Goal: Answer question/provide support

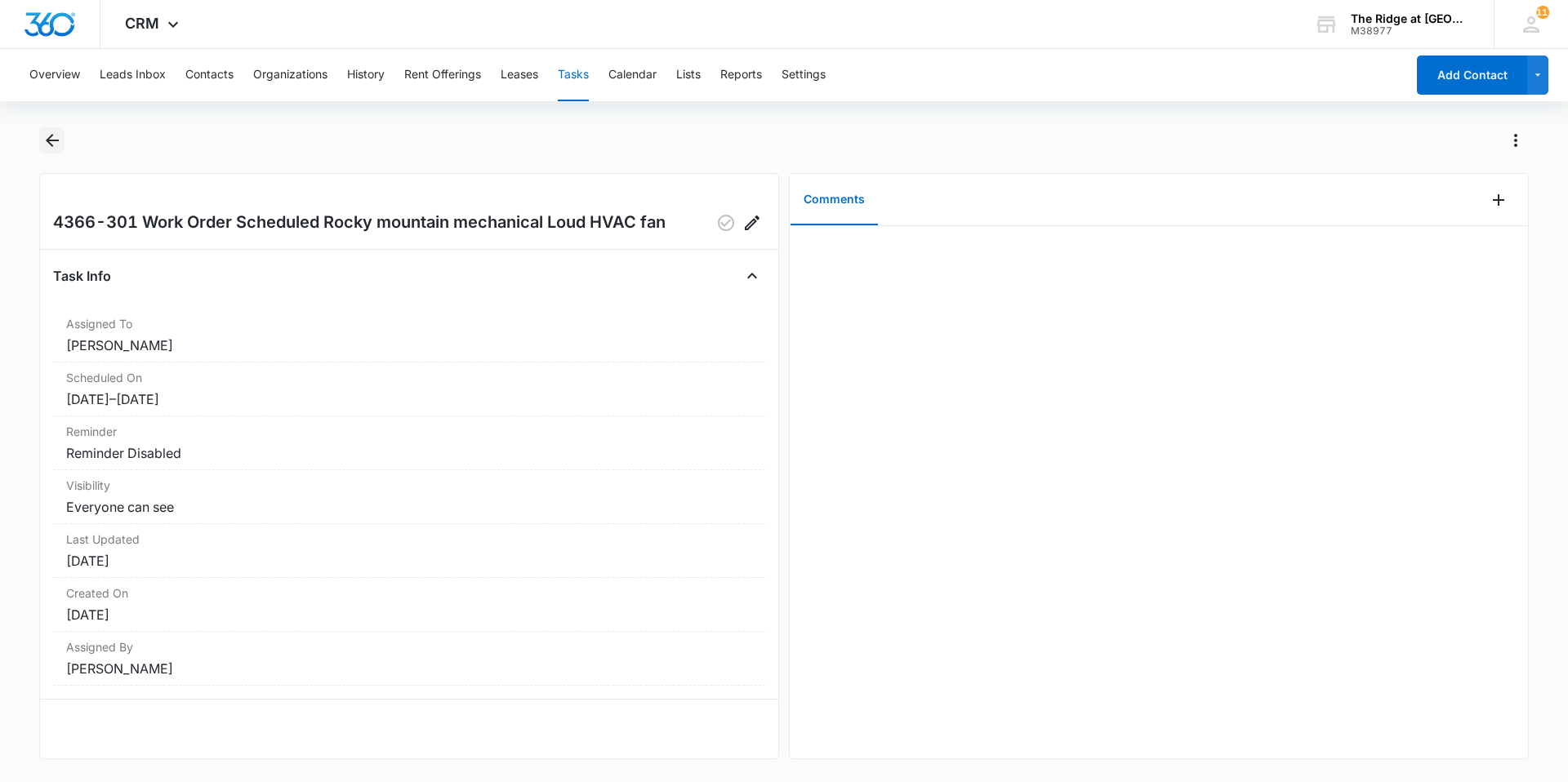
click at [44, 140] on icon "Back" at bounding box center [53, 140] width 20 height 20
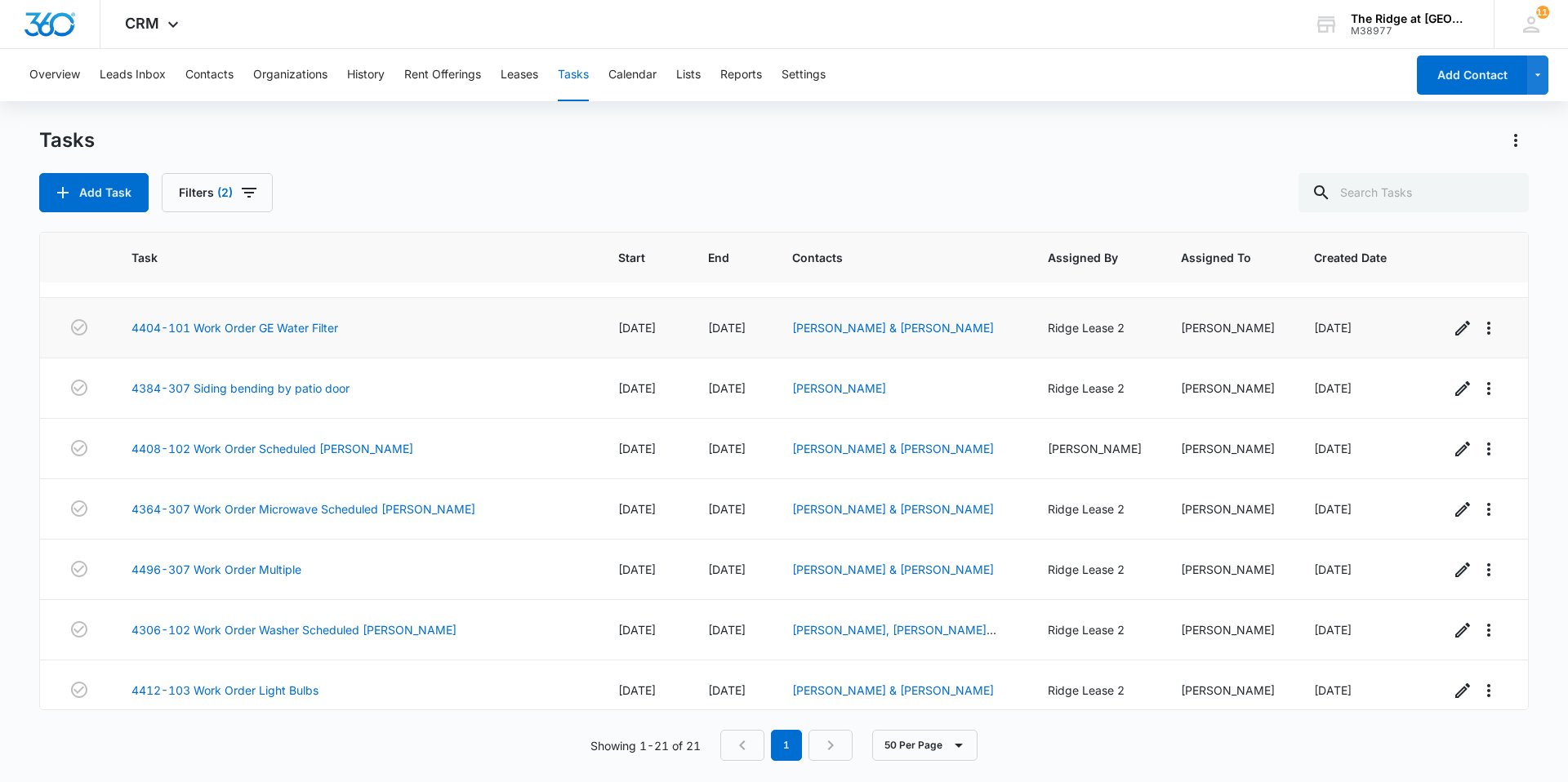
scroll to position [489, 0]
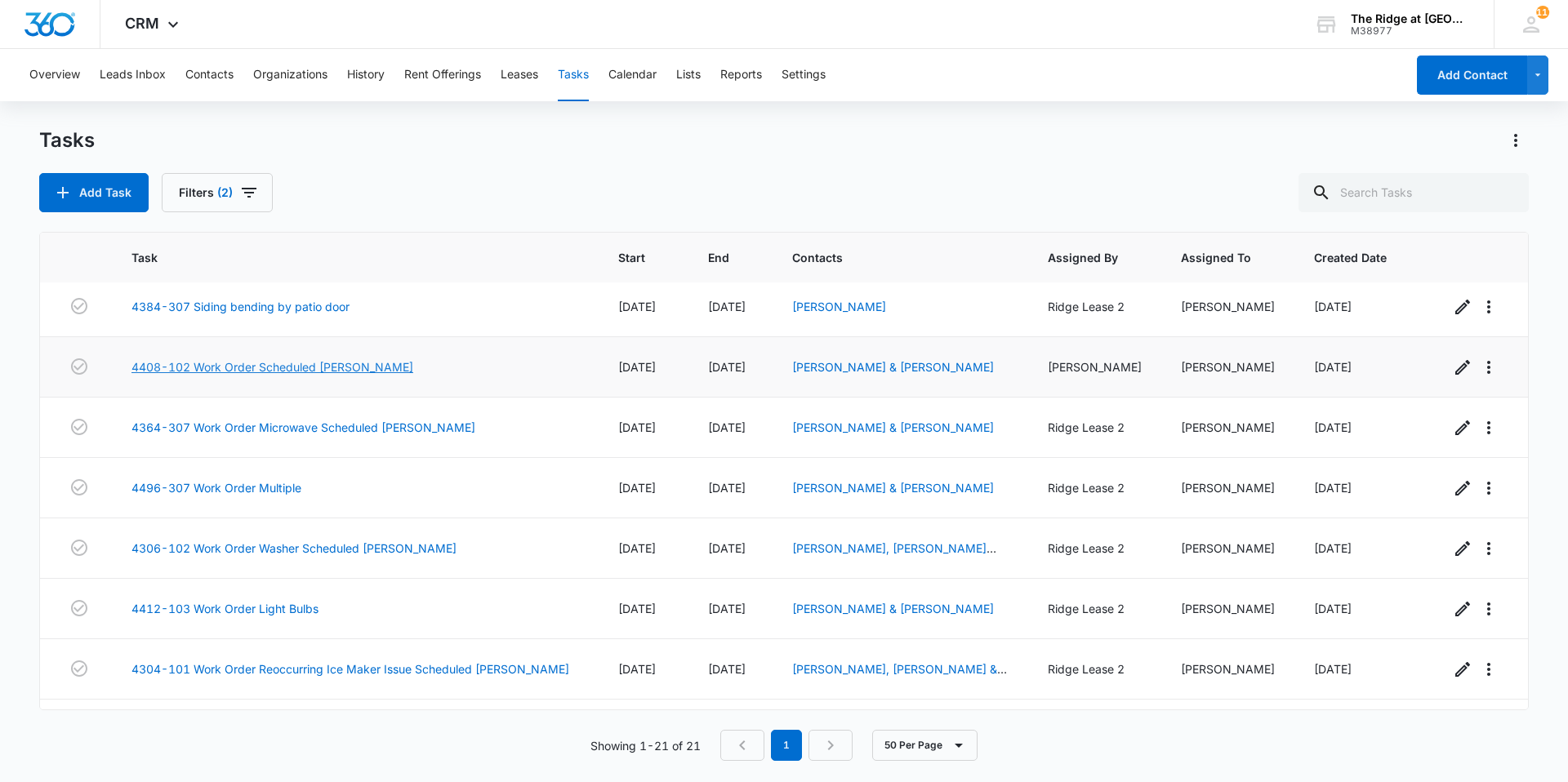
click at [351, 368] on link "4408-102 Work Order Scheduled [PERSON_NAME]" at bounding box center [272, 368] width 282 height 18
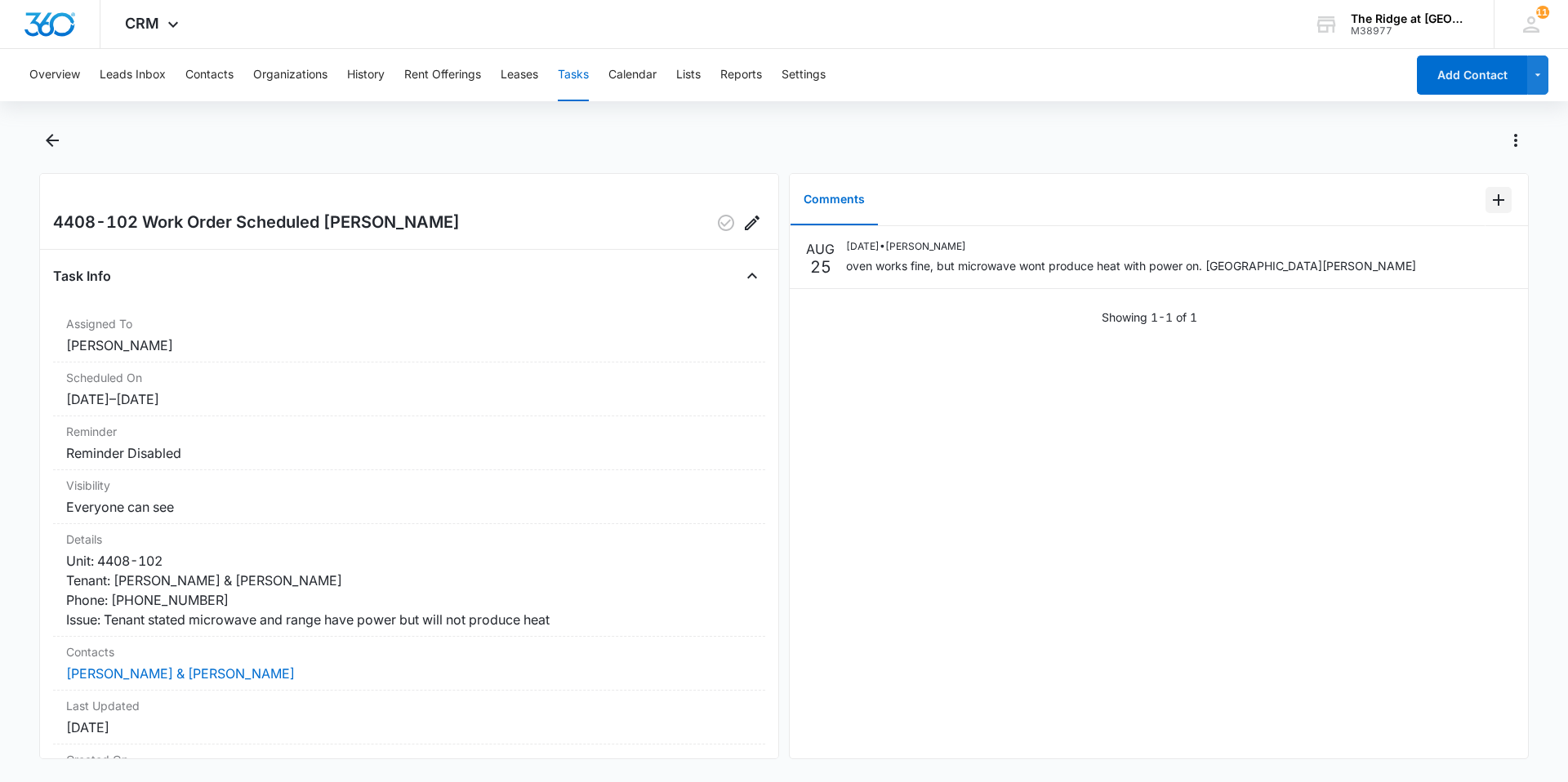
click at [1489, 204] on icon "Add Comment" at bounding box center [1499, 200] width 20 height 20
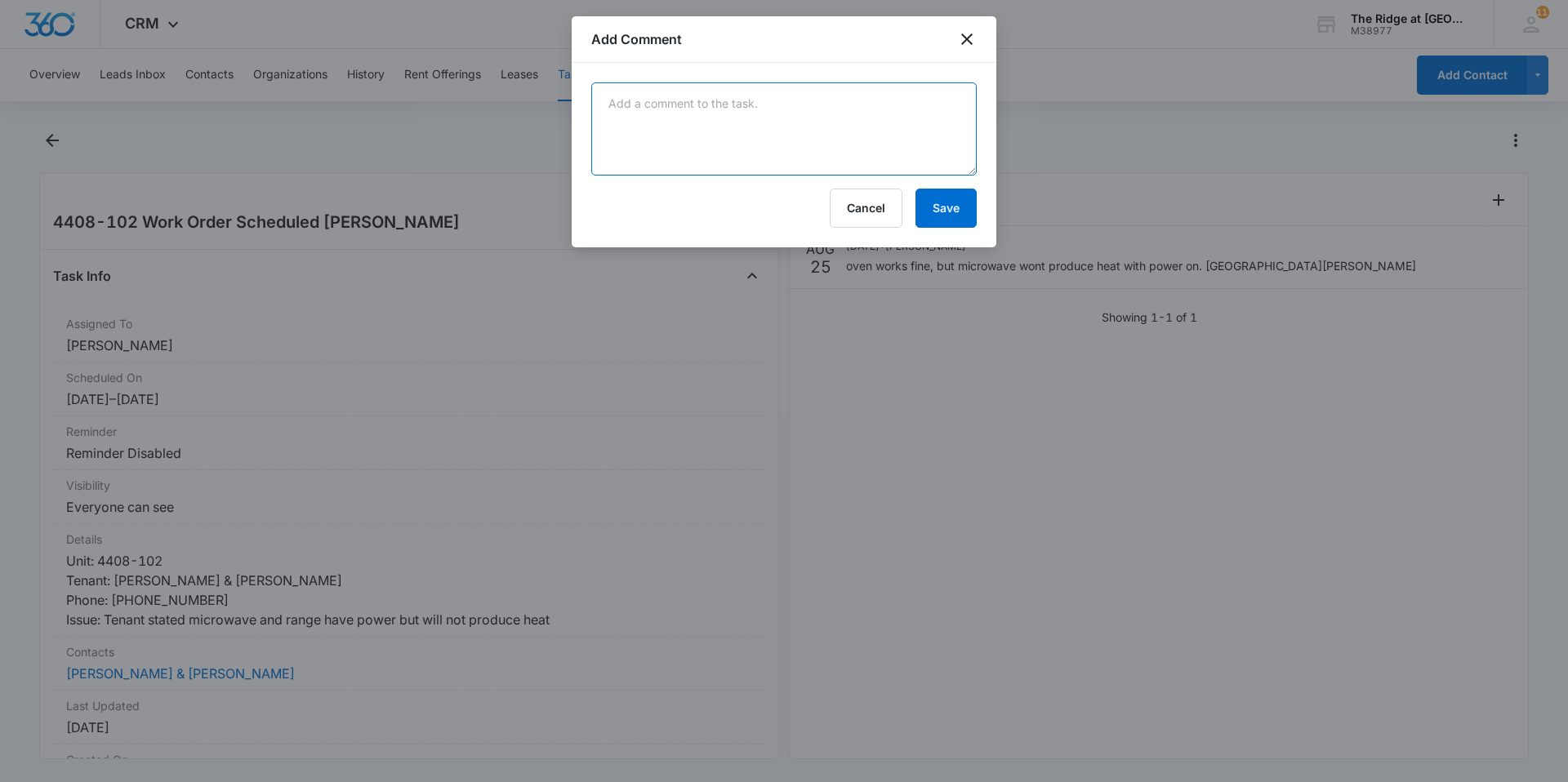
click at [796, 159] on textarea at bounding box center [783, 129] width 385 height 93
type textarea "Microwave for this unit is in Show unit 4384-205 for repairs."
click at [943, 207] on button "Save" at bounding box center [946, 208] width 61 height 39
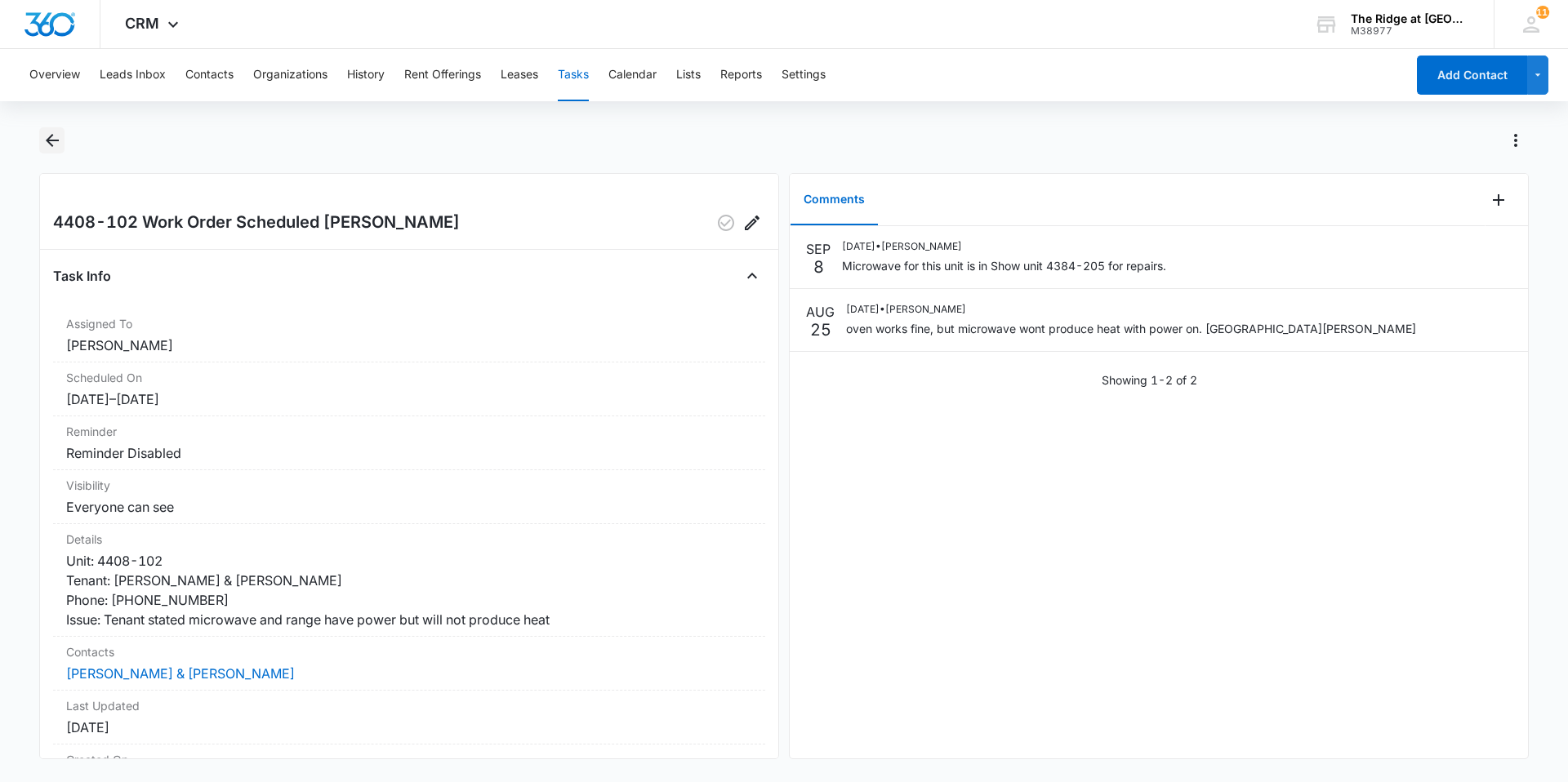
click at [45, 143] on icon "Back" at bounding box center [53, 140] width 20 height 20
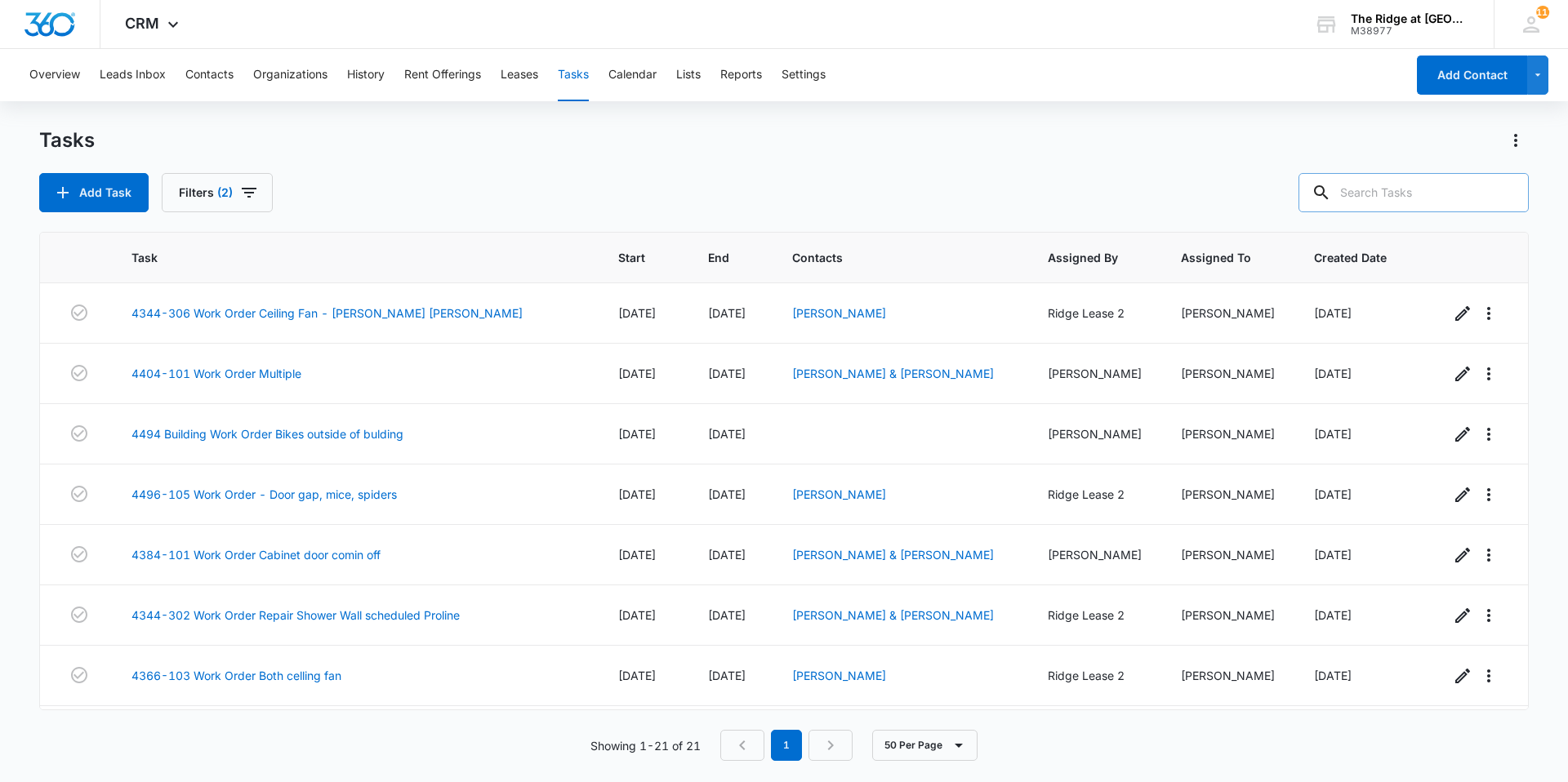
click at [1379, 201] on input "text" at bounding box center [1413, 193] width 230 height 39
type input "5"
type input "4454"
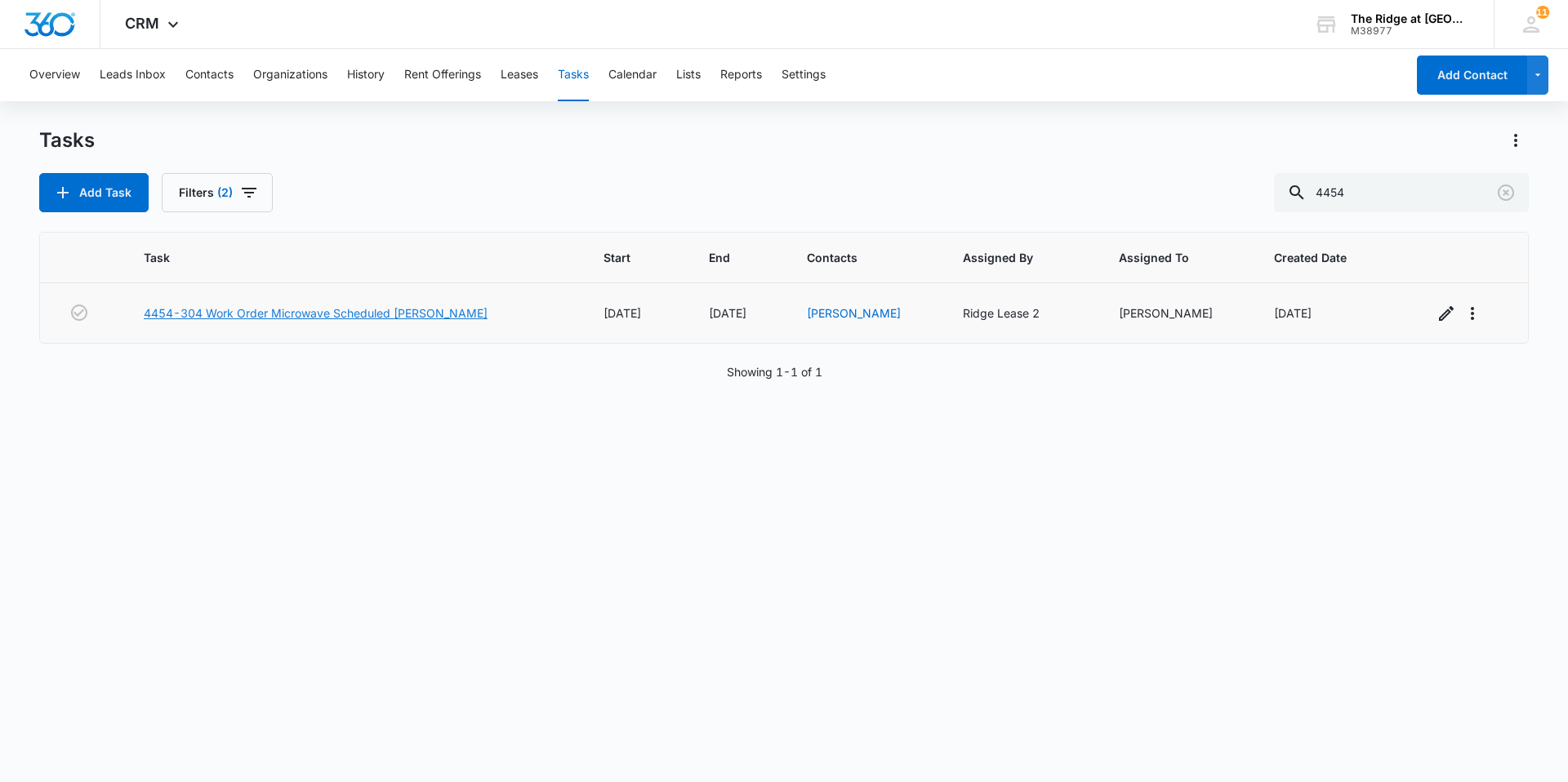
click at [366, 311] on link "4454-304 Work Order Microwave Scheduled Manweiler" at bounding box center [315, 313] width 344 height 18
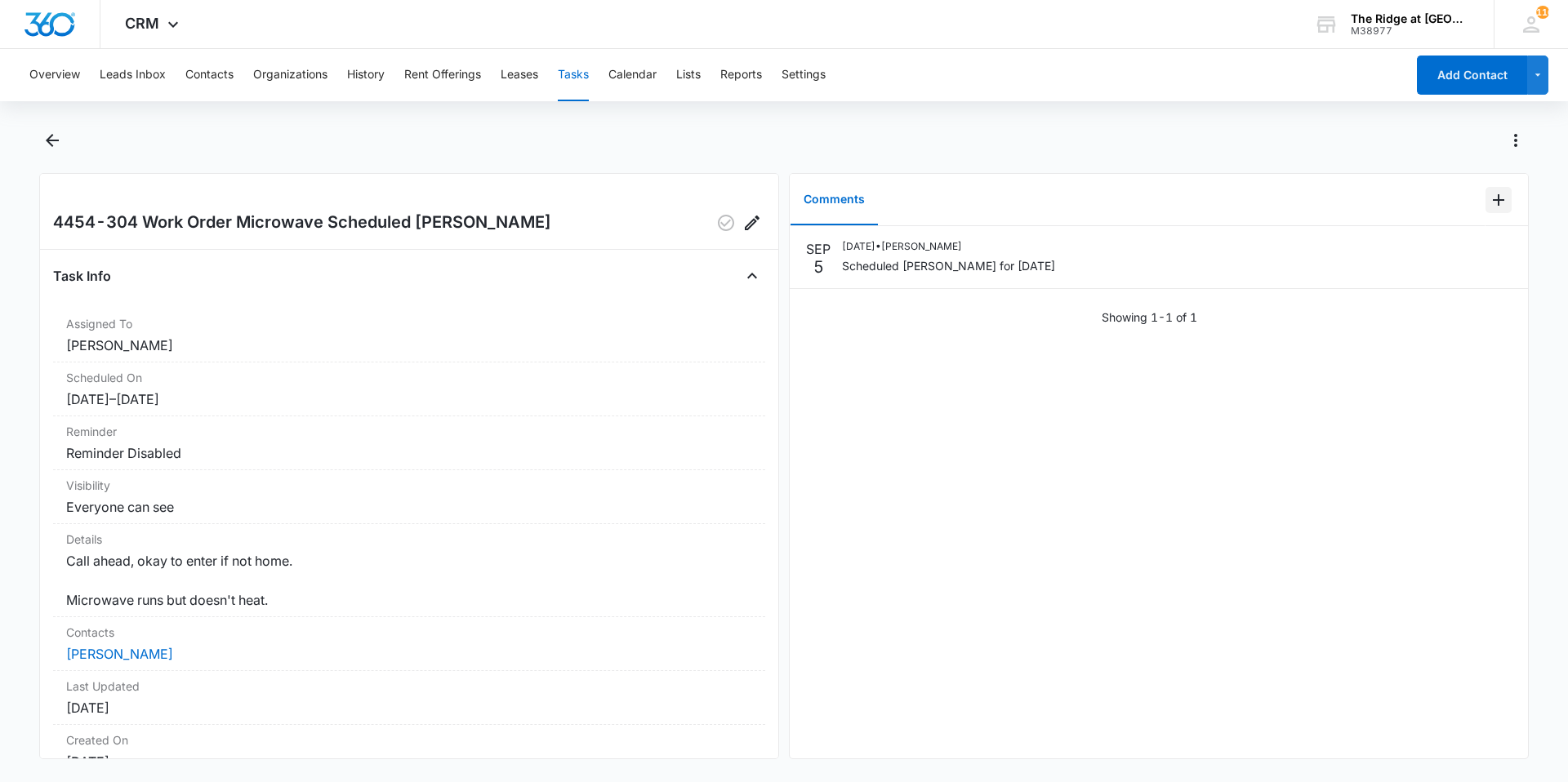
click at [1485, 211] on button "Add Comment" at bounding box center [1498, 200] width 26 height 26
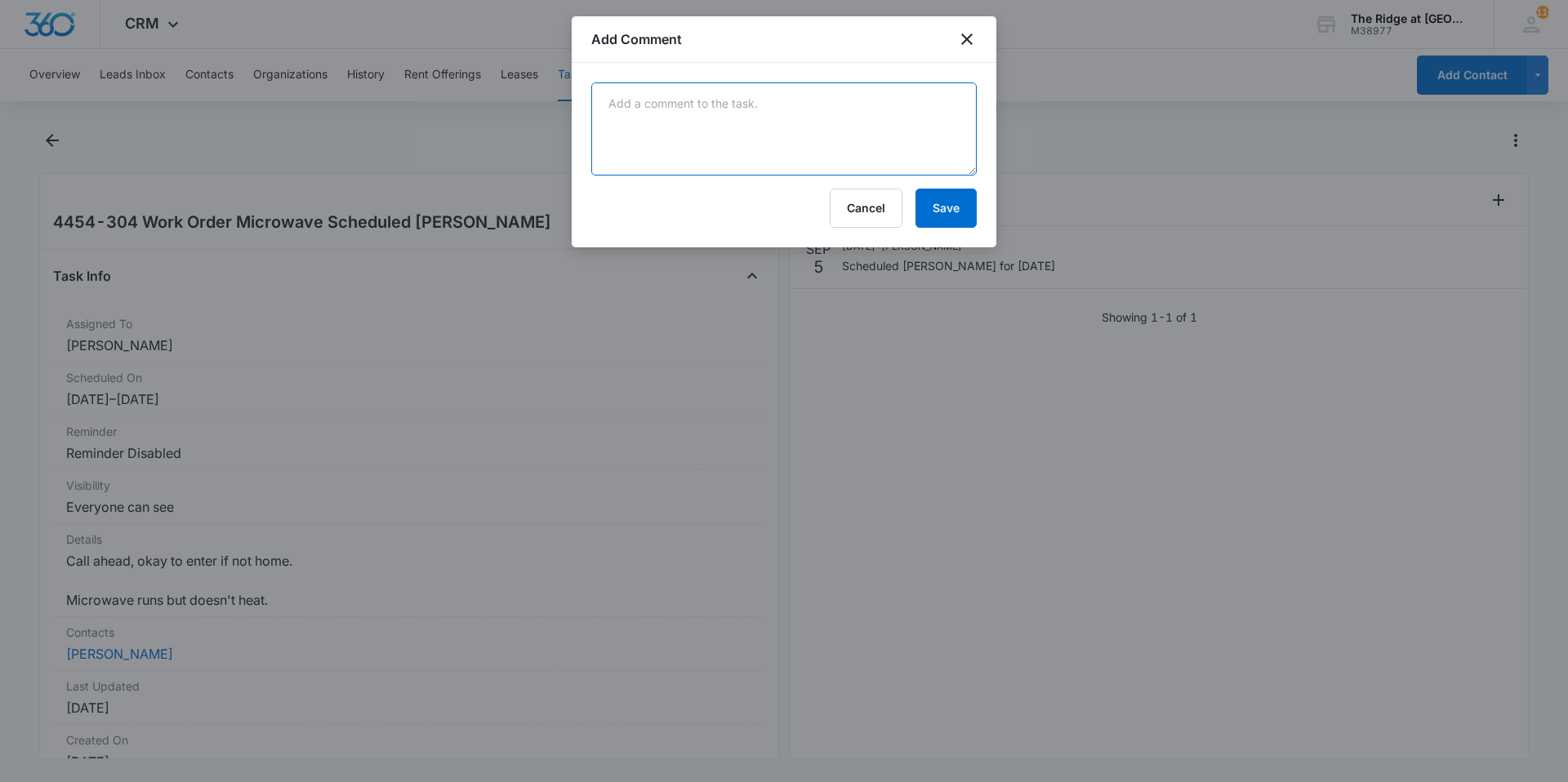
click at [781, 138] on textarea at bounding box center [783, 129] width 385 height 93
type textarea "Microwave for this unit is in model unit 4384-105"
click at [953, 223] on button "Save" at bounding box center [946, 208] width 61 height 39
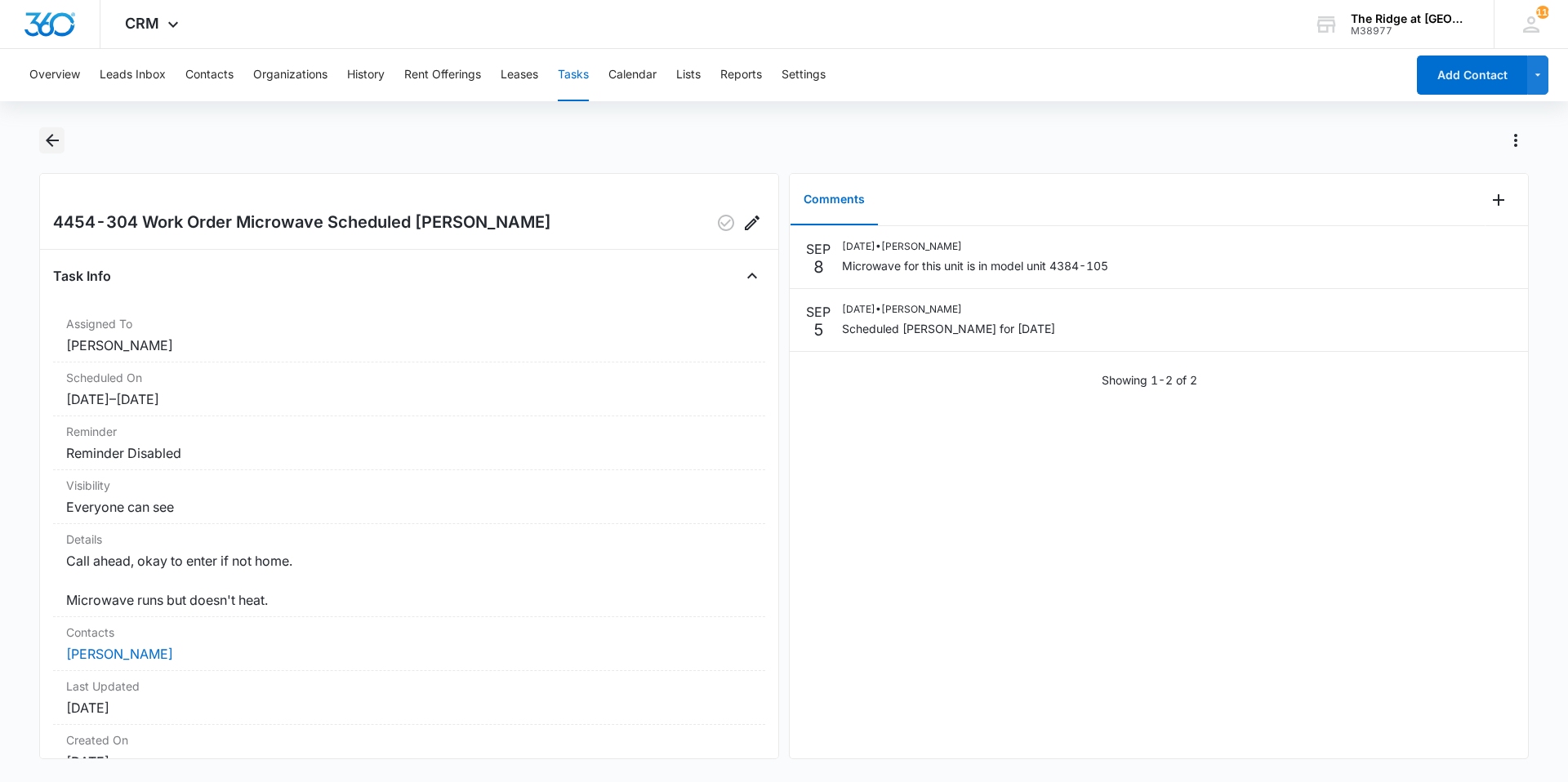
click at [39, 137] on button "Back" at bounding box center [52, 140] width 25 height 26
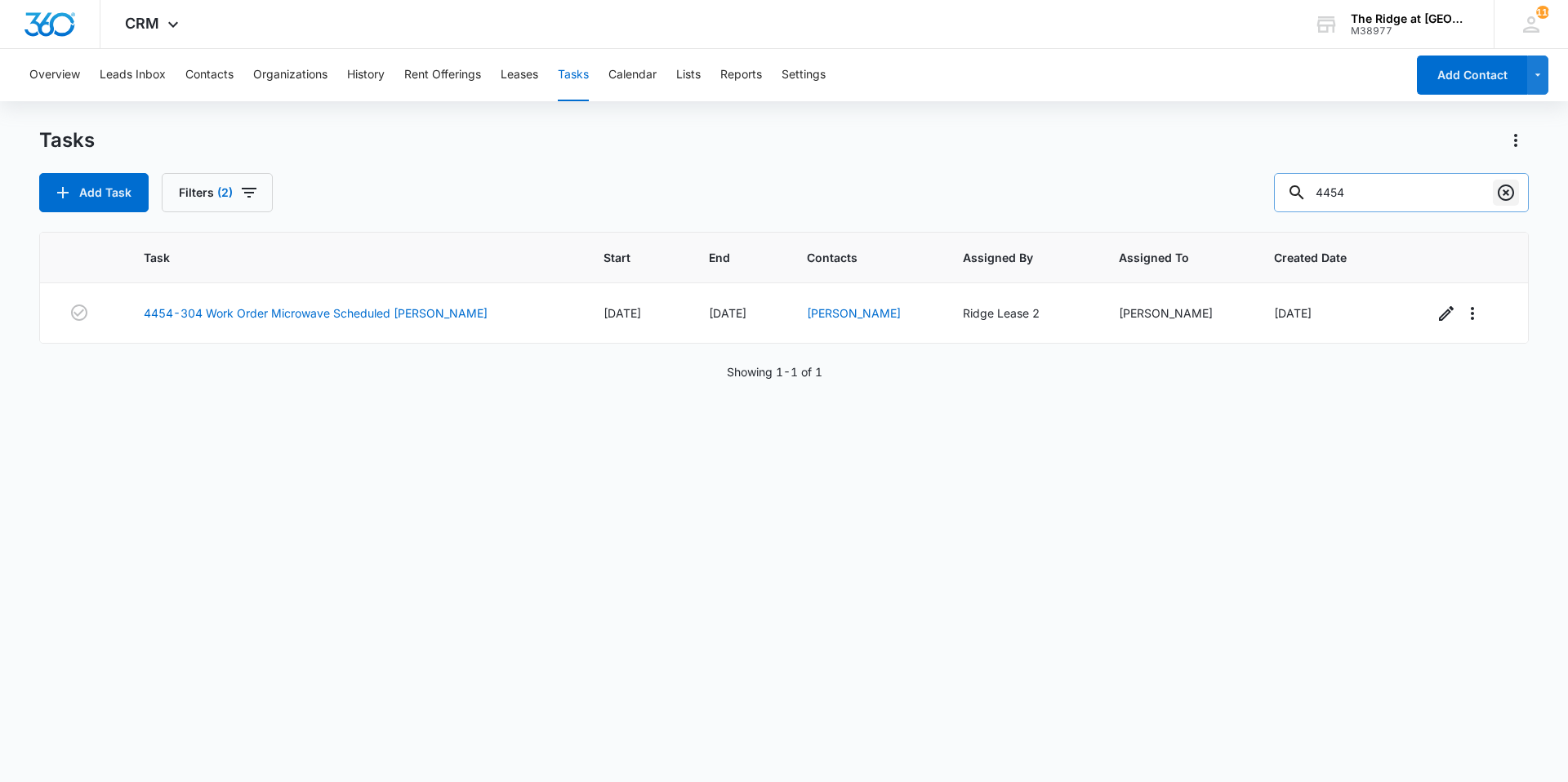
click at [1509, 187] on icon "Clear" at bounding box center [1506, 192] width 17 height 17
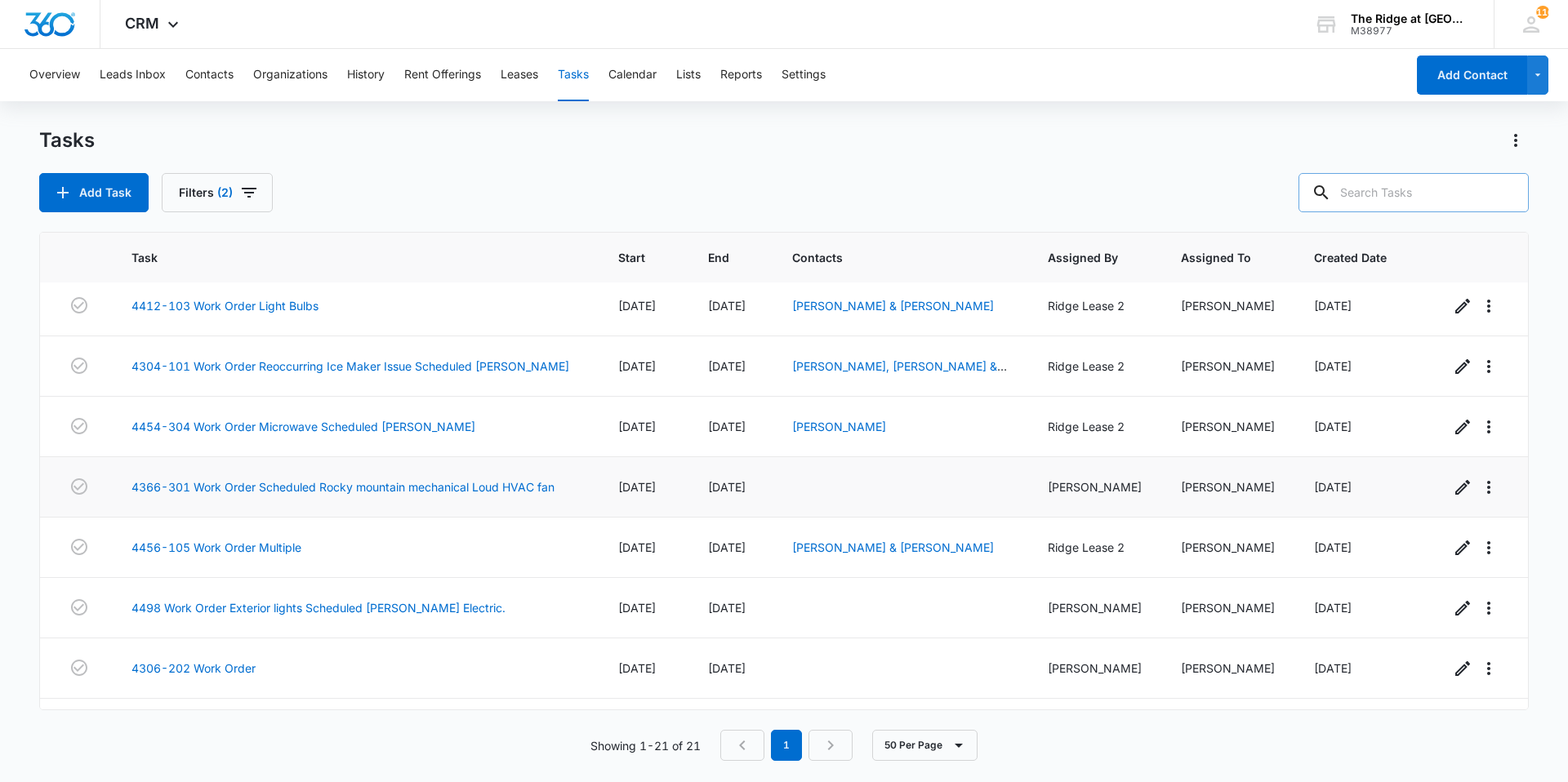
scroll to position [679, 0]
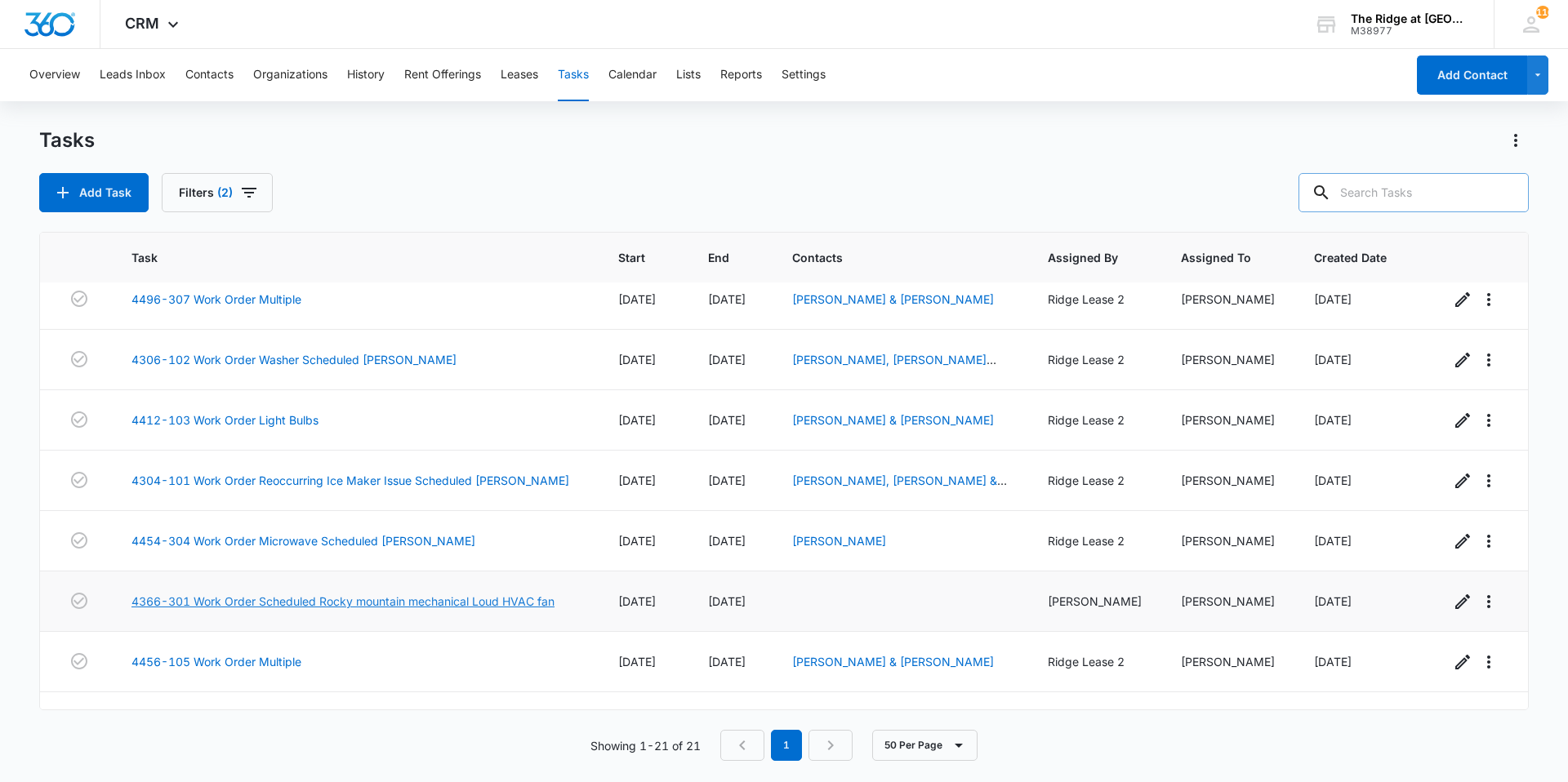
click at [359, 602] on link "4366-301 Work Order Scheduled Rocky mountain mechanical Loud HVAC fan" at bounding box center [343, 602] width 423 height 18
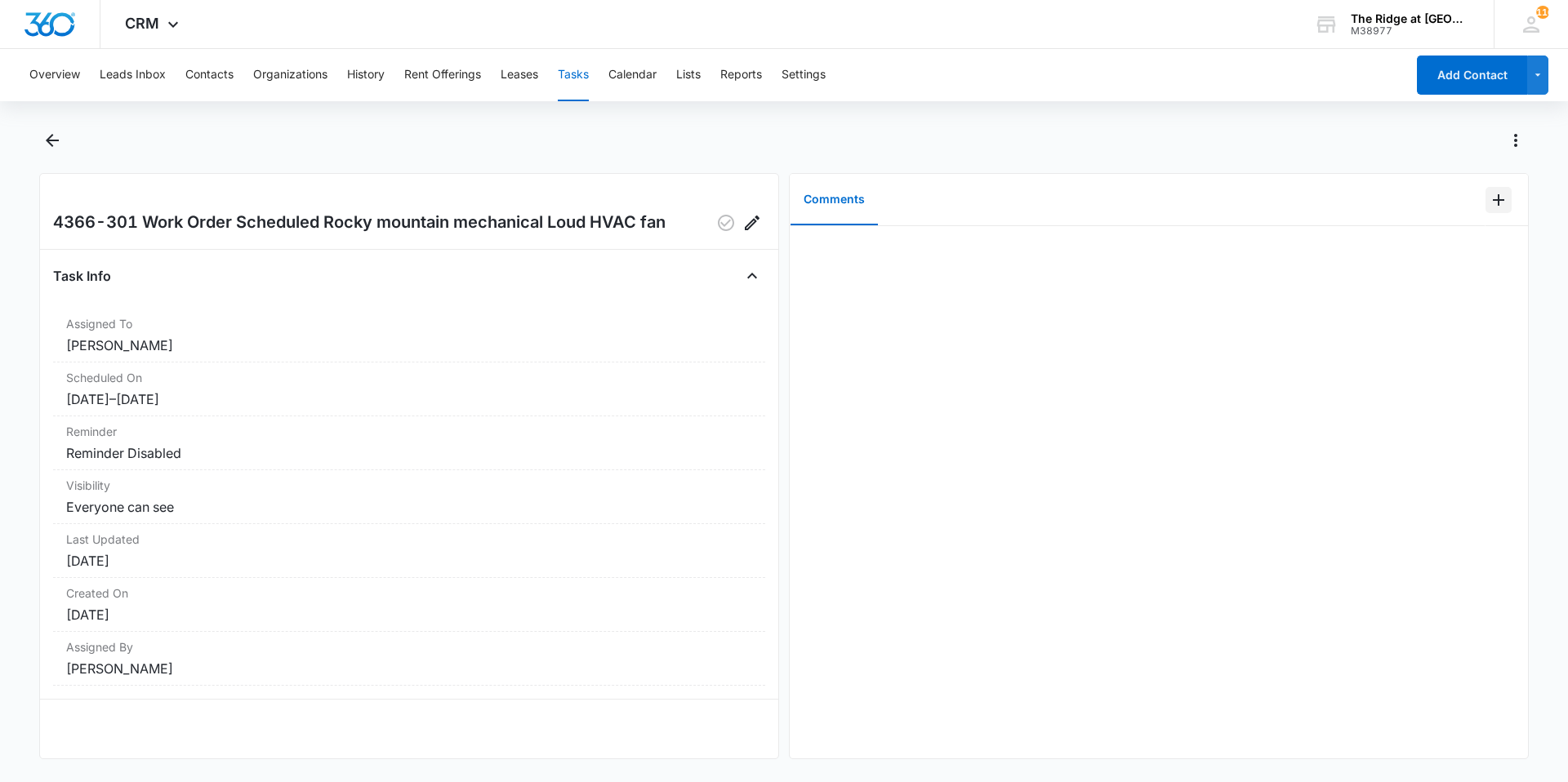
click at [1493, 202] on icon "Add Comment" at bounding box center [1499, 200] width 12 height 12
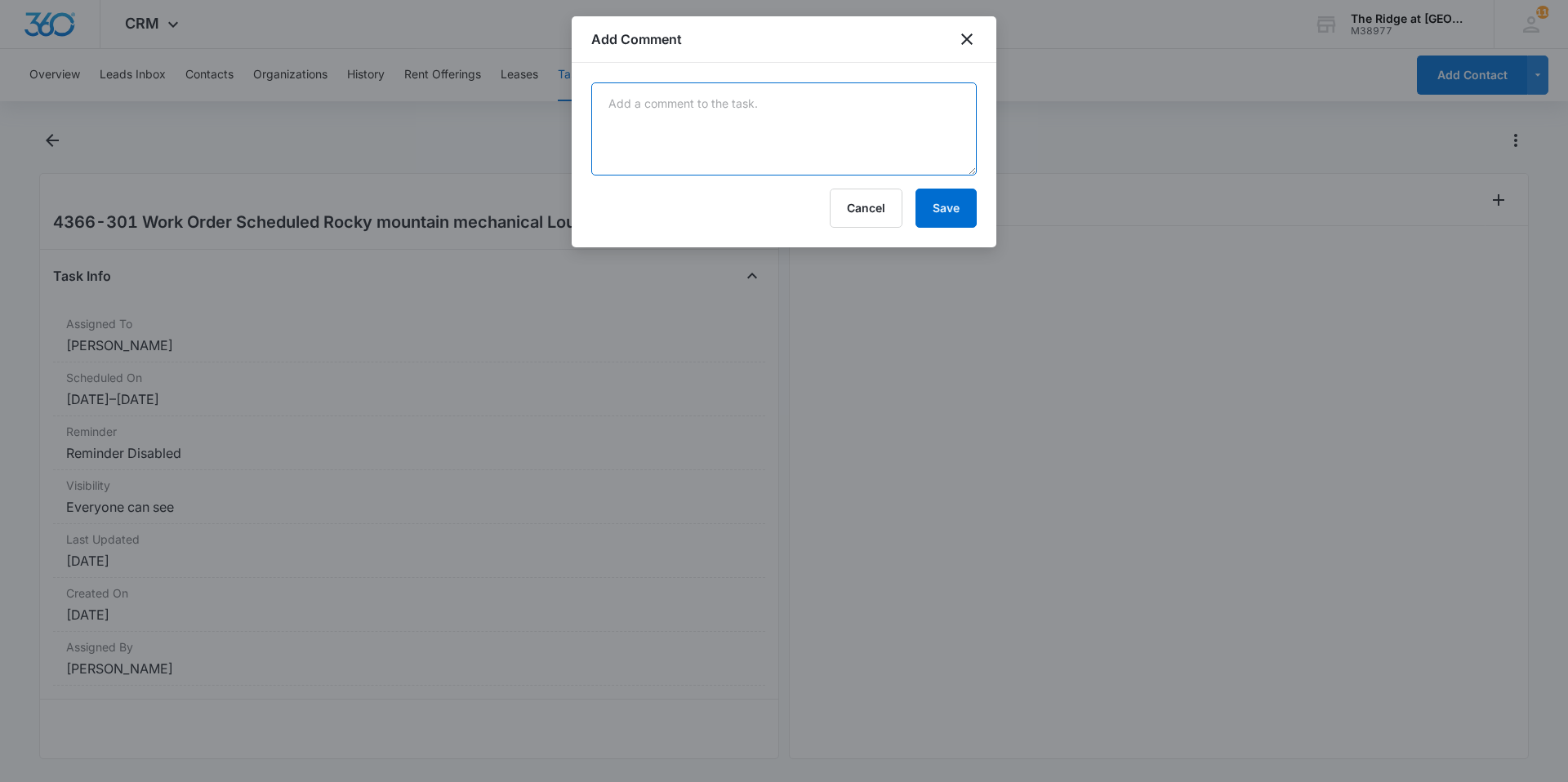
click at [646, 117] on textarea at bounding box center [783, 129] width 385 height 93
type textarea "L"
type textarea "Rocky Mountain mechanical got this fixed 9-8-25"
click at [958, 191] on button "Save" at bounding box center [946, 208] width 61 height 39
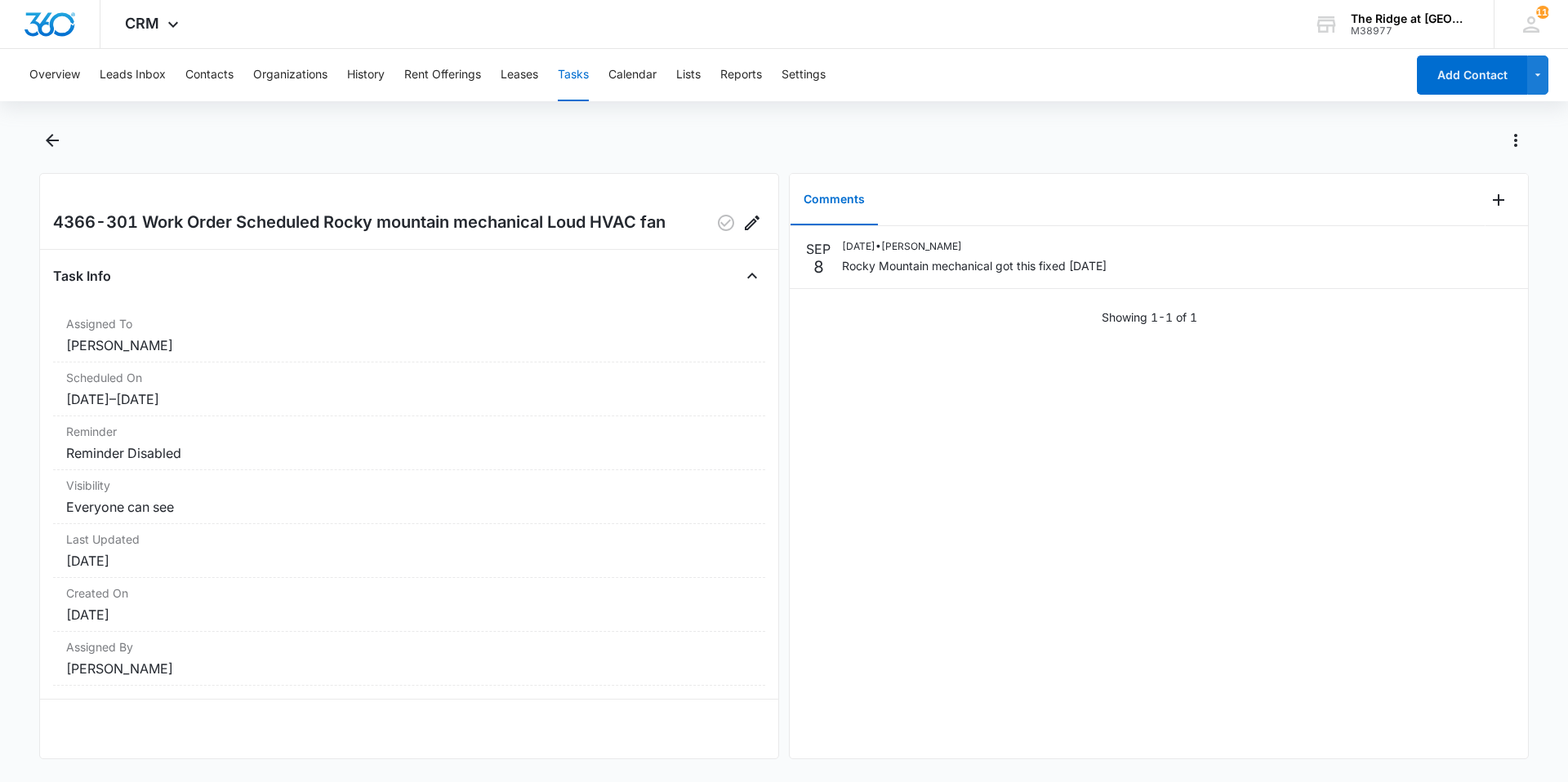
click at [700, 218] on div "4366-301 Work Order Scheduled Rocky mountain mechanical Loud HVAC fan" at bounding box center [409, 222] width 712 height 26
click at [718, 224] on icon "button" at bounding box center [725, 222] width 17 height 17
click at [56, 145] on icon "Back" at bounding box center [53, 140] width 20 height 20
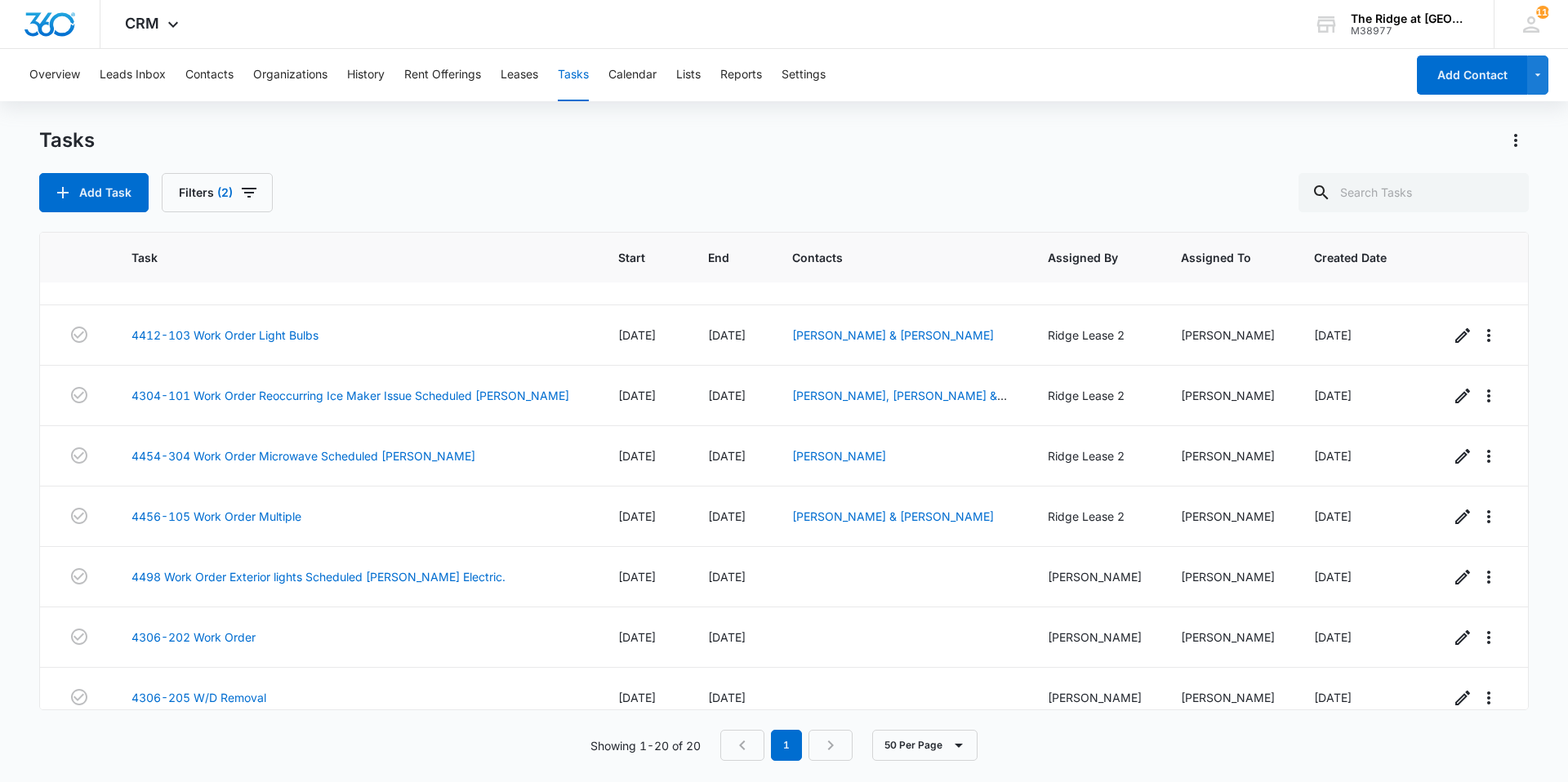
scroll to position [781, 0]
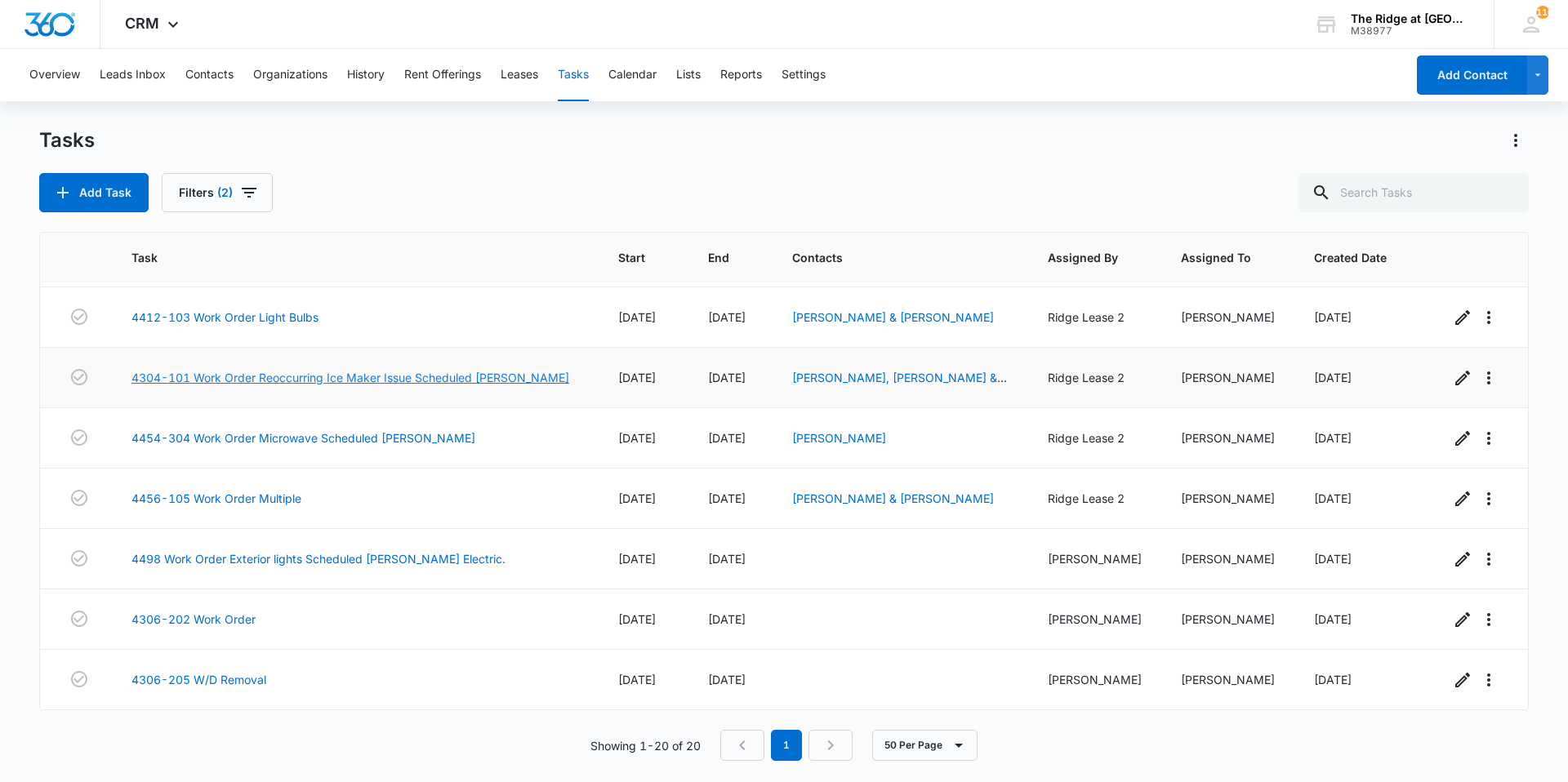
click at [498, 377] on link "4304-101 Work Order Reoccurring Ice Maker Issue Scheduled Manweiler" at bounding box center [350, 377] width 438 height 18
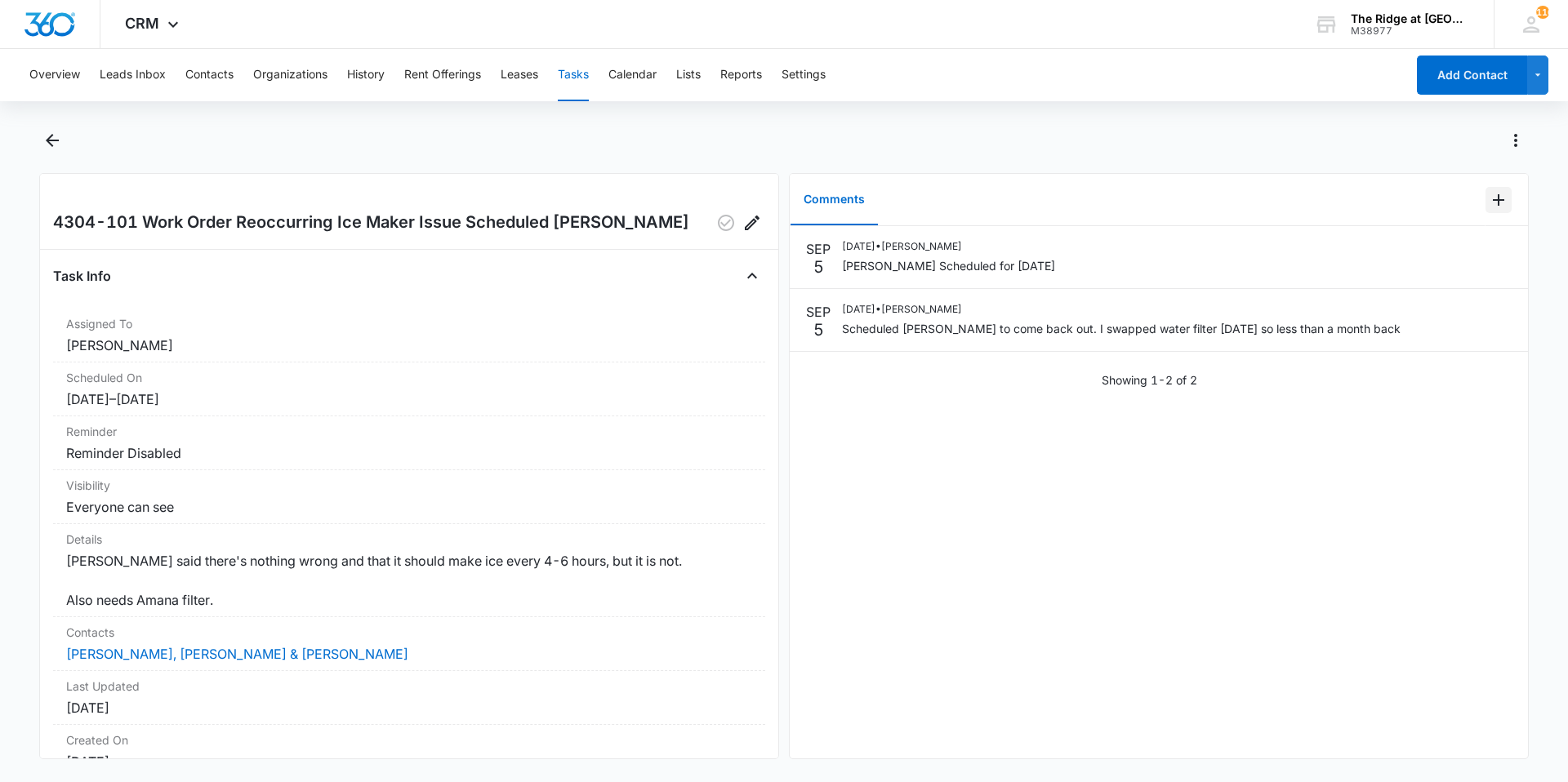
click at [1493, 200] on icon "Add Comment" at bounding box center [1499, 200] width 12 height 12
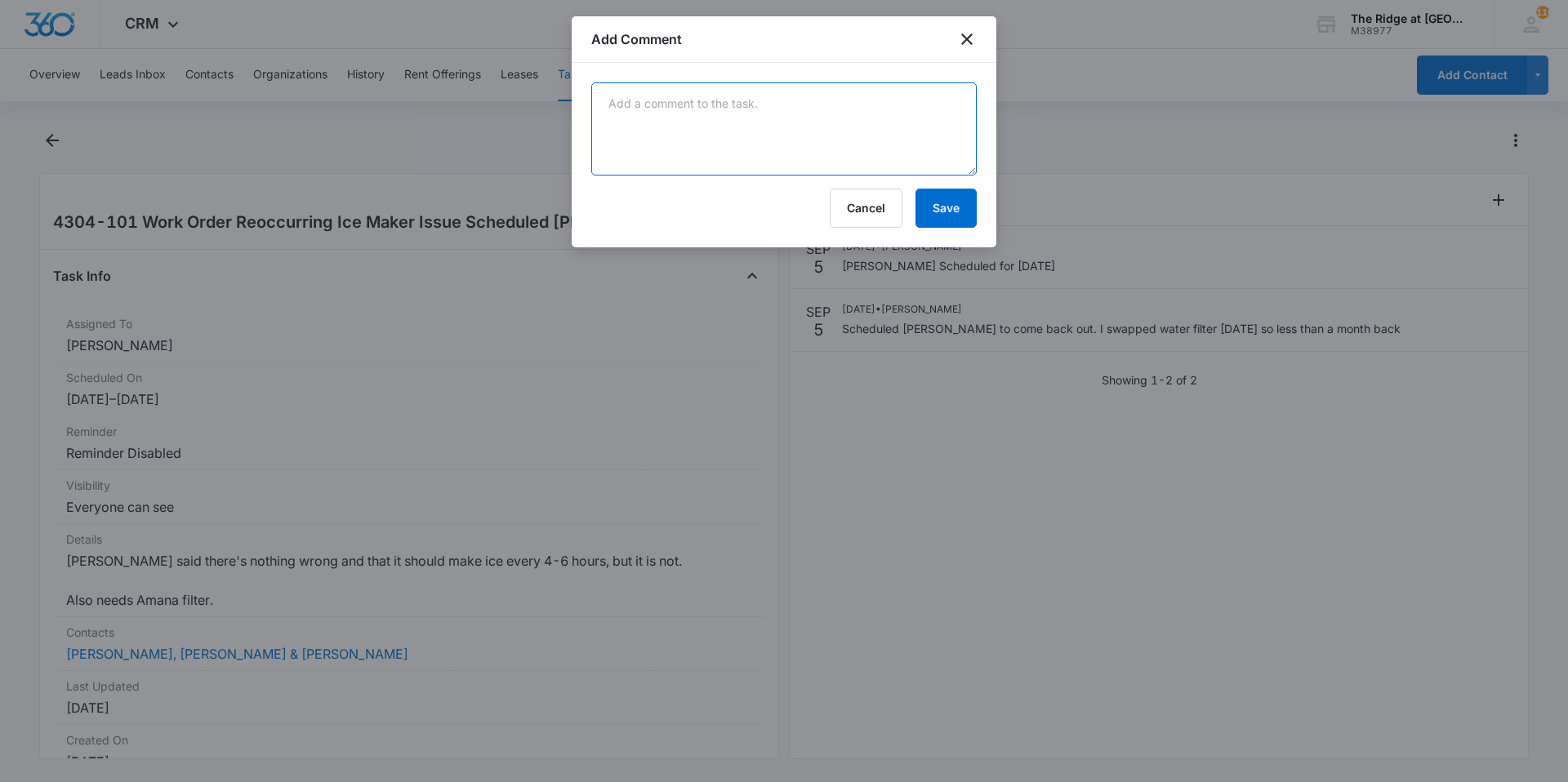
click at [760, 154] on textarea at bounding box center [783, 129] width 385 height 93
type textarea "manweiler addressed 9/9/25"
click at [948, 217] on button "Save" at bounding box center [946, 208] width 61 height 39
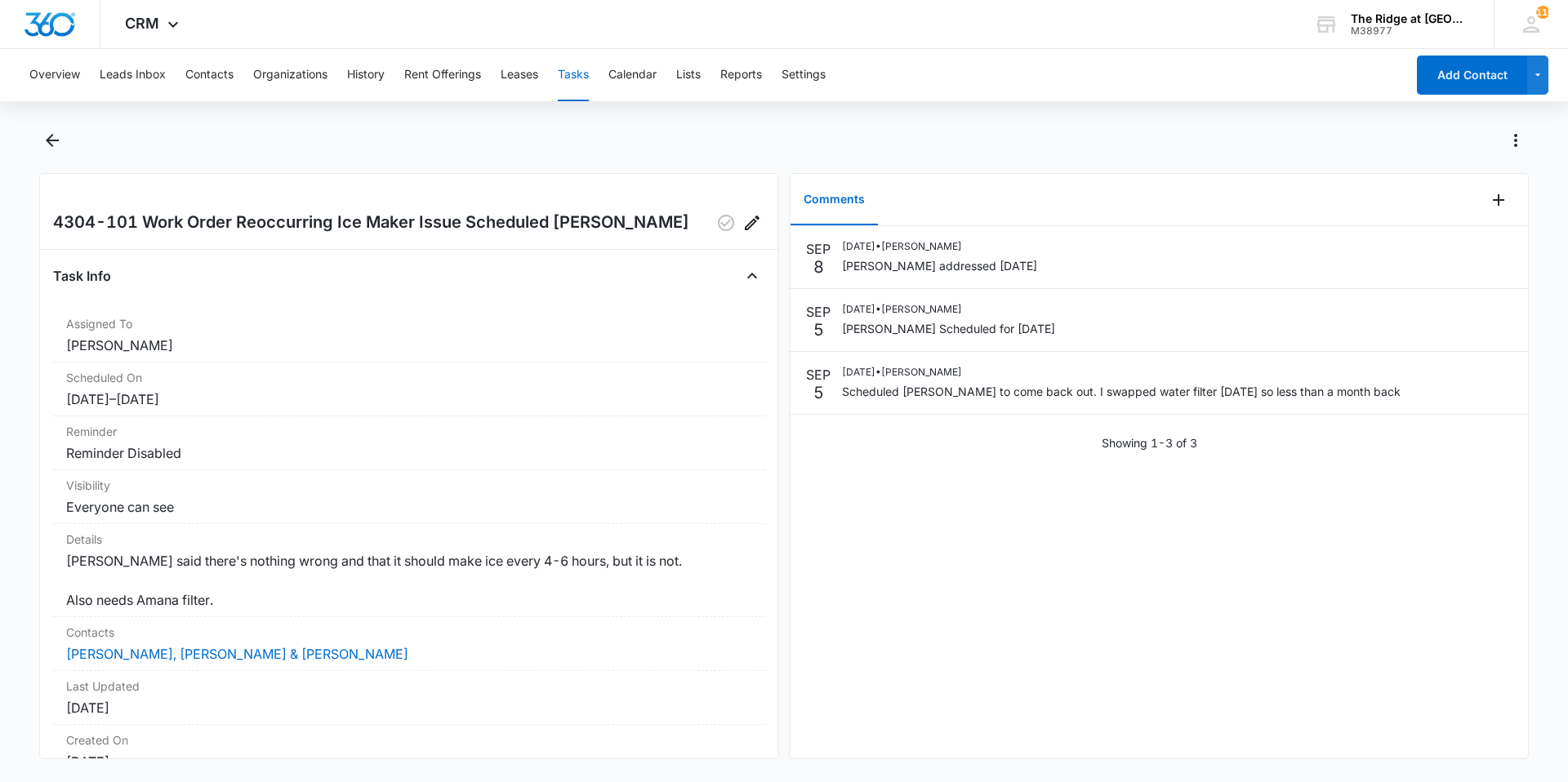
click at [1029, 525] on div "SEP 8 09/08/2025 • Ricardo Marin manweiler addressed 9/9/25 SEP 5 09/05/2025 • …" at bounding box center [1158, 492] width 738 height 532
click at [1491, 245] on icon "Edit" at bounding box center [1499, 253] width 20 height 20
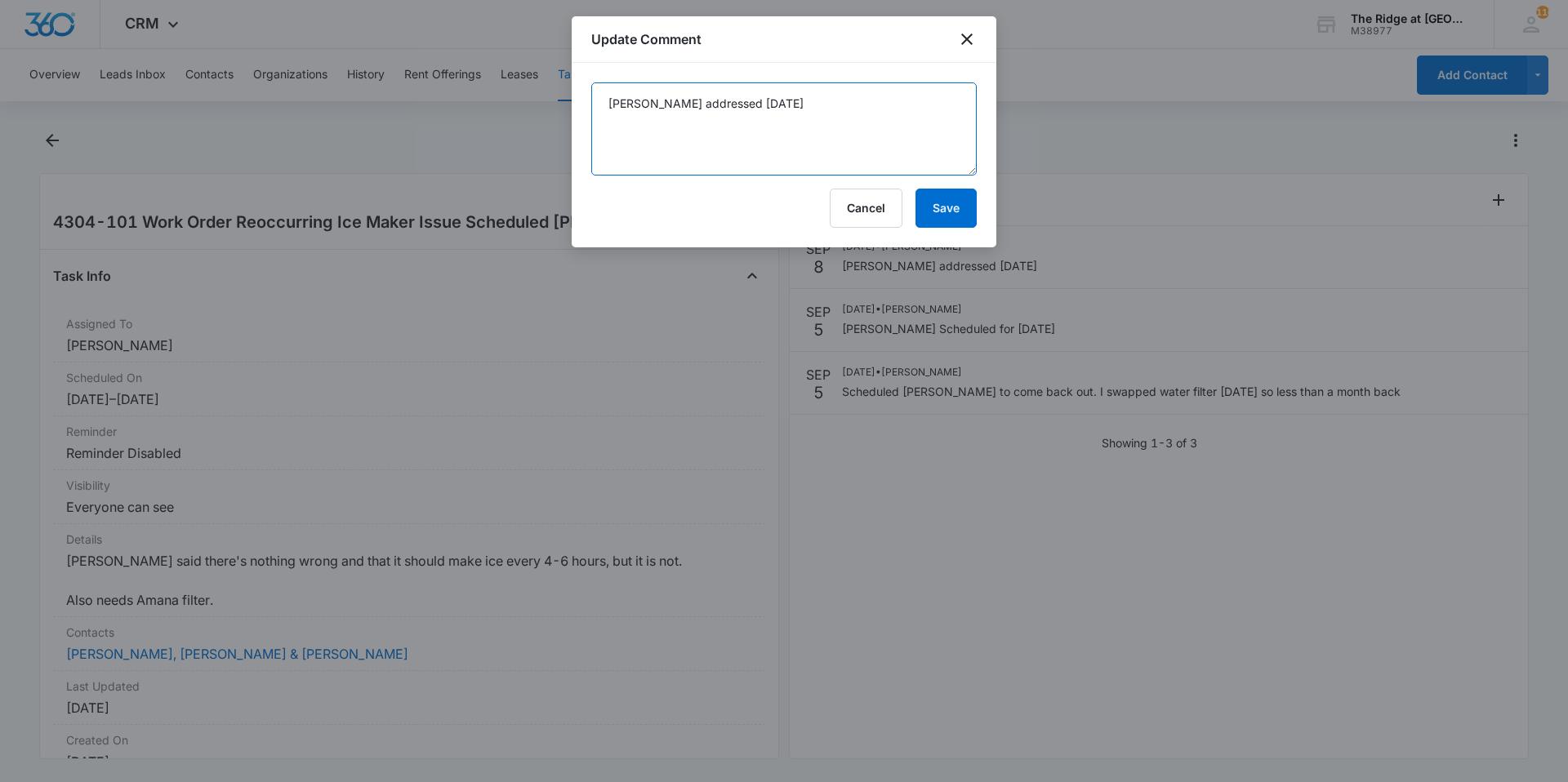
drag, startPoint x: 735, startPoint y: 113, endPoint x: 745, endPoint y: 113, distance: 10.0
click at [744, 114] on textarea "manweiler addressed 9/9/25" at bounding box center [783, 129] width 385 height 93
click at [746, 113] on textarea "manweiler addressed 9/9/25" at bounding box center [783, 129] width 385 height 93
click at [738, 110] on textarea "manweiler addressed 9/9/25" at bounding box center [783, 129] width 385 height 93
type textarea "manweiler addressed 9/8/25"
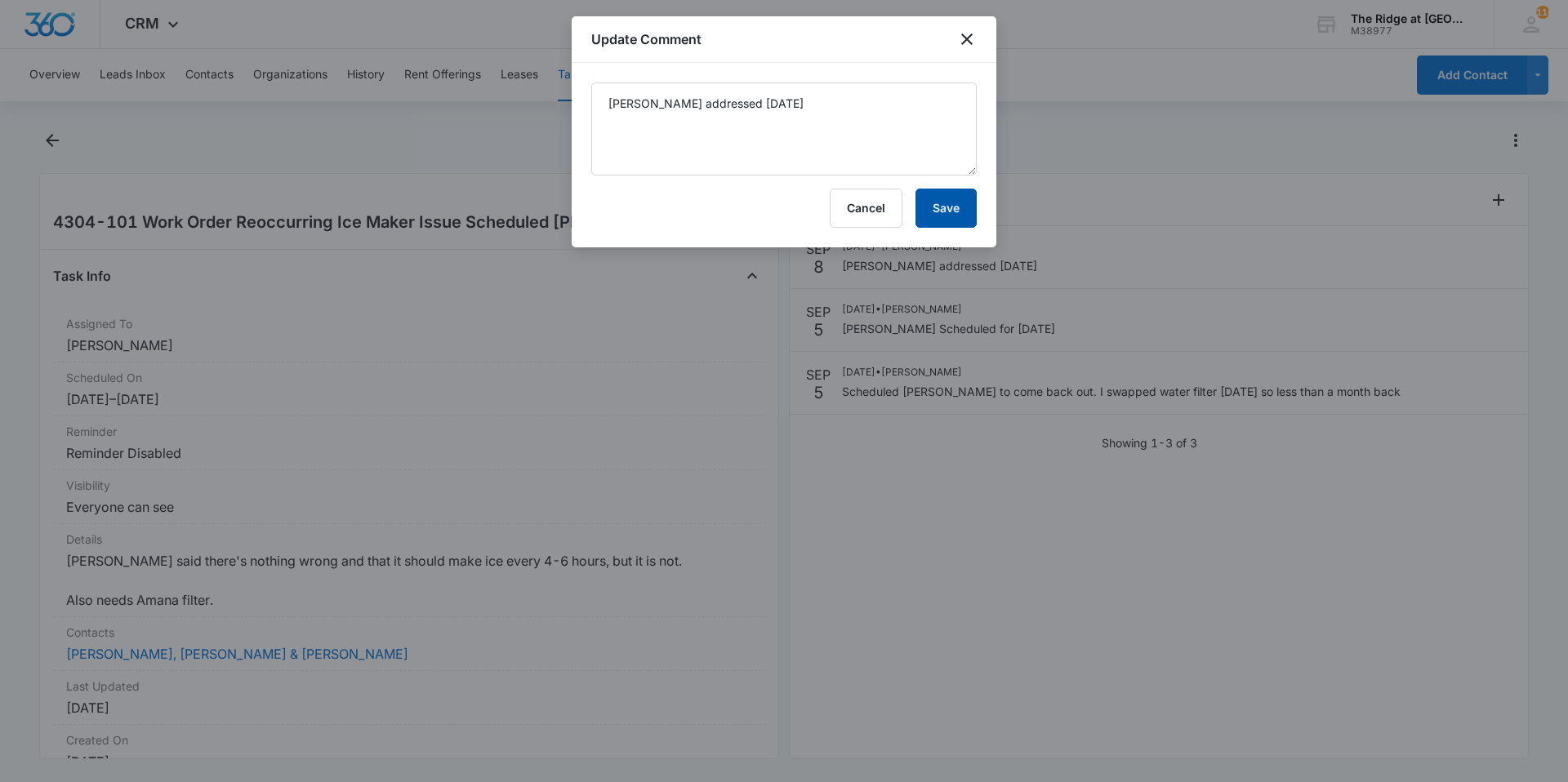
click at [918, 201] on button "Save" at bounding box center [946, 208] width 61 height 39
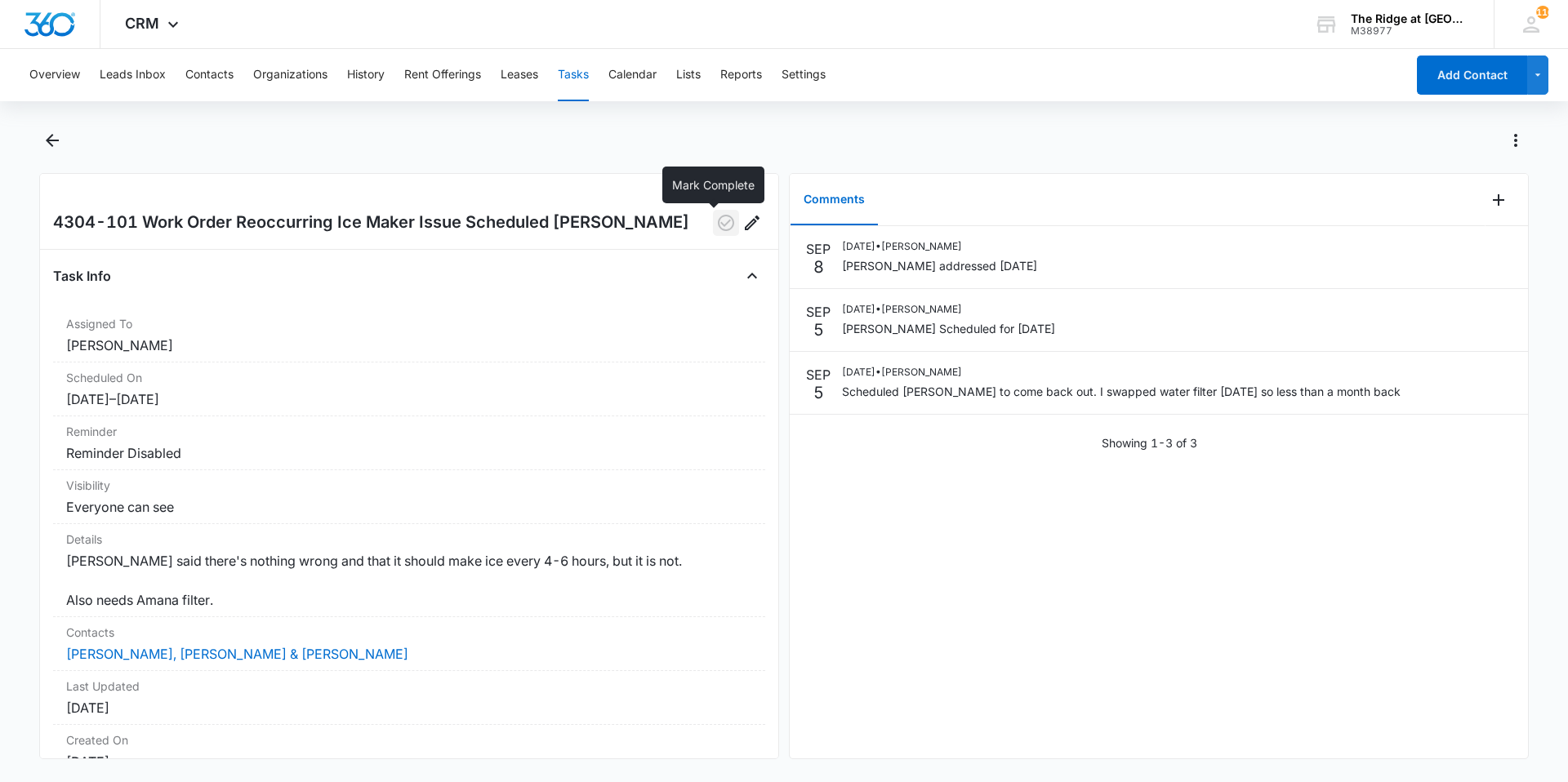
click at [716, 225] on icon "button" at bounding box center [725, 223] width 20 height 20
click at [49, 133] on icon "Back" at bounding box center [53, 140] width 20 height 20
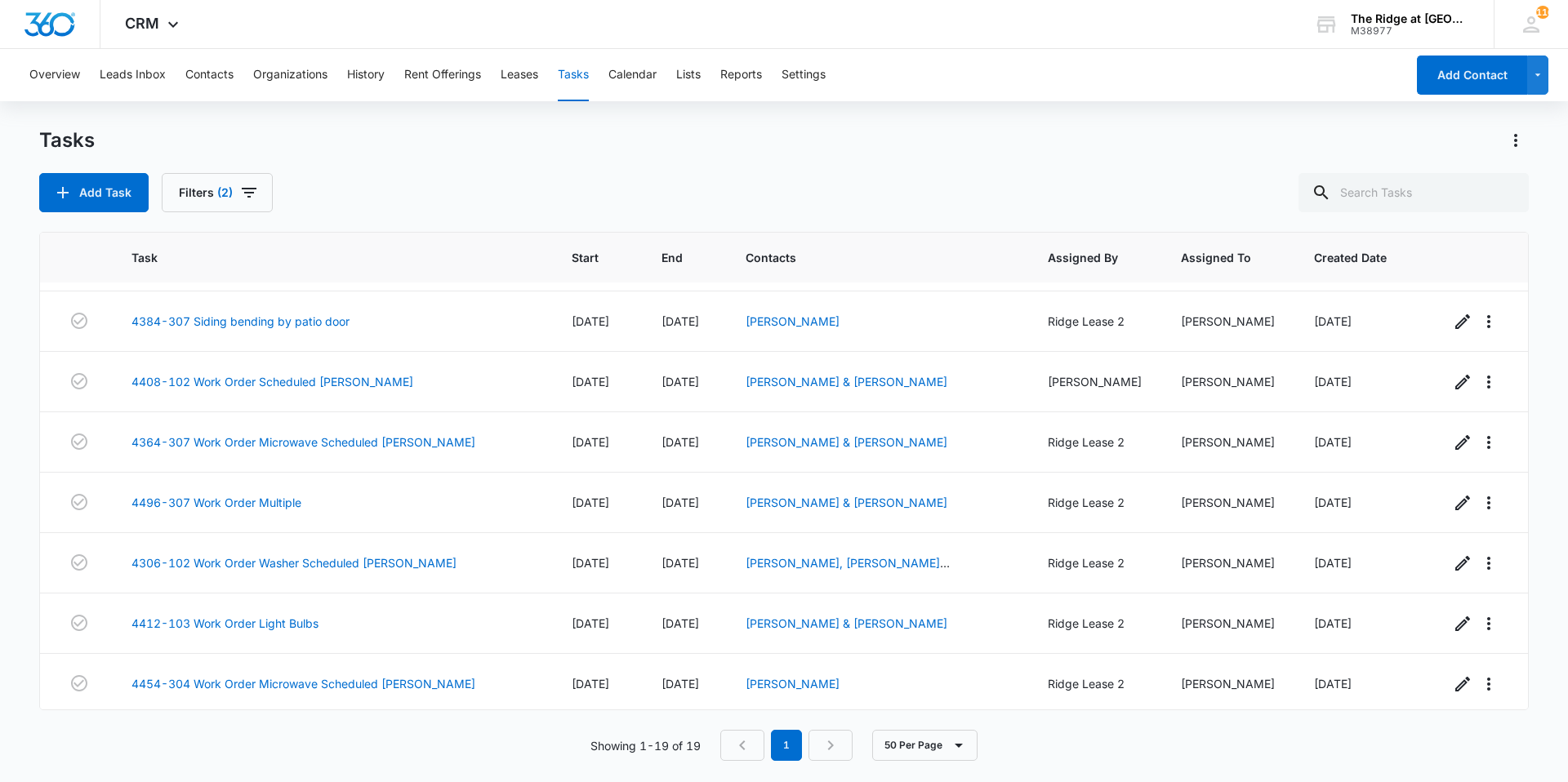
scroll to position [721, 0]
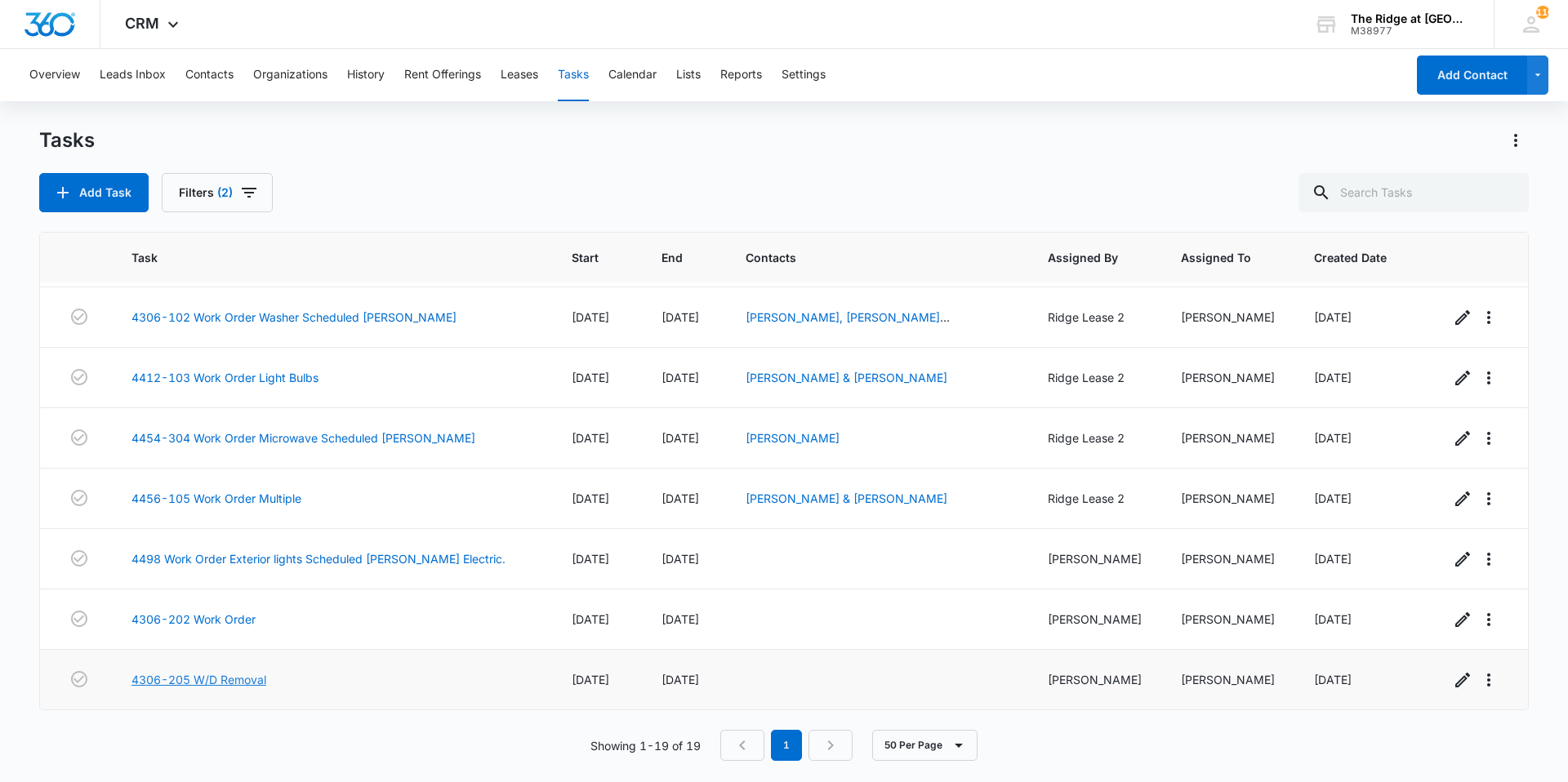
click at [153, 677] on link "4306-205 W/D Removal" at bounding box center [199, 680] width 135 height 18
